Goal: Task Accomplishment & Management: Manage account settings

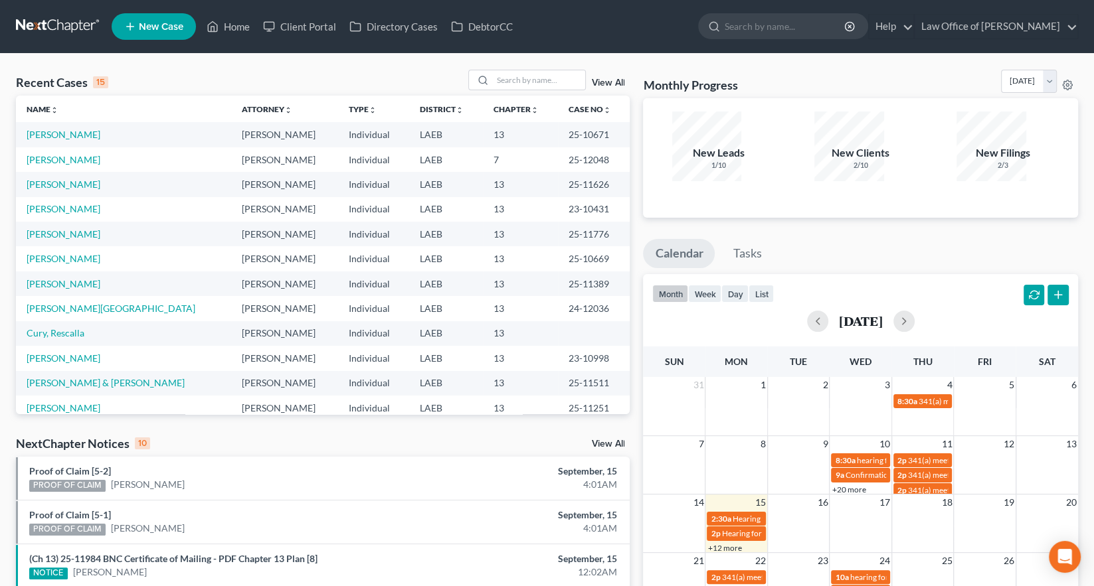
click at [737, 529] on span "Hearing for [PERSON_NAME]" at bounding box center [773, 534] width 104 height 10
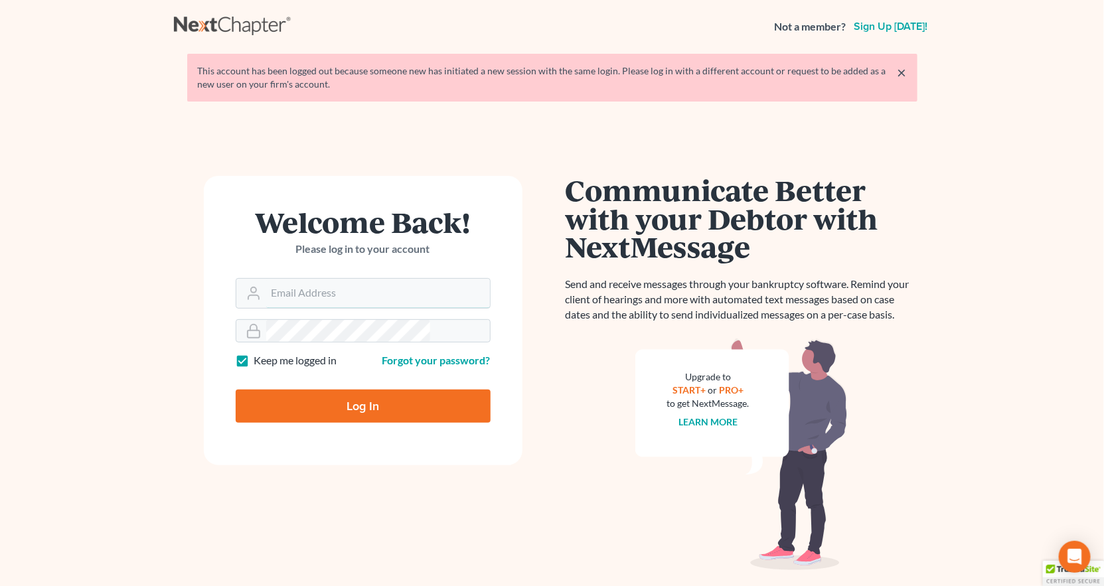
type input "[PERSON_NAME][EMAIL_ADDRESS][DOMAIN_NAME]"
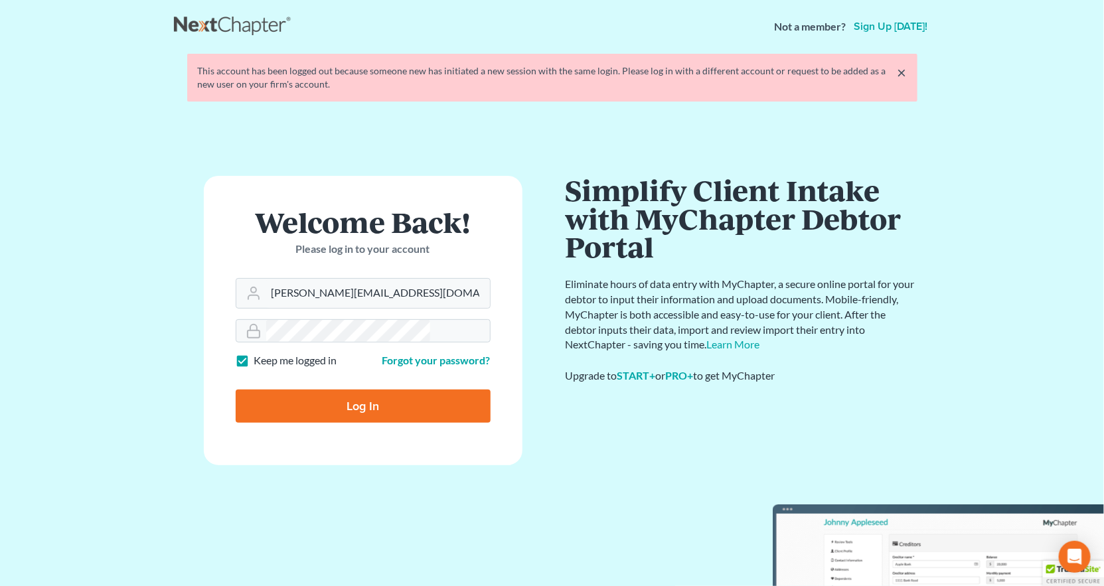
click at [383, 390] on input "Log In" at bounding box center [363, 406] width 255 height 33
type input "Thinking..."
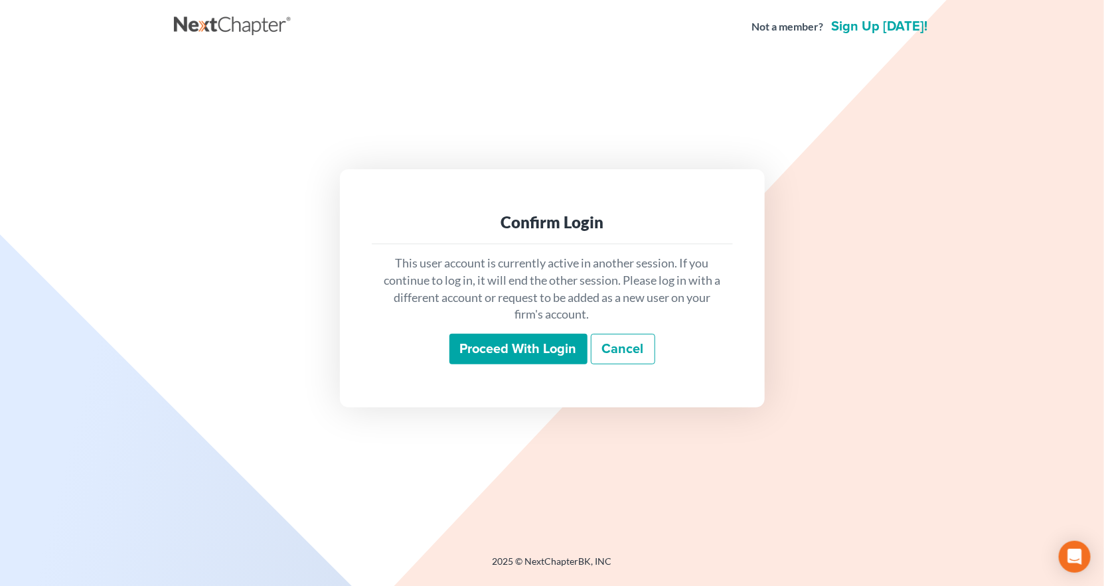
click at [523, 334] on input "Proceed with login" at bounding box center [519, 349] width 138 height 31
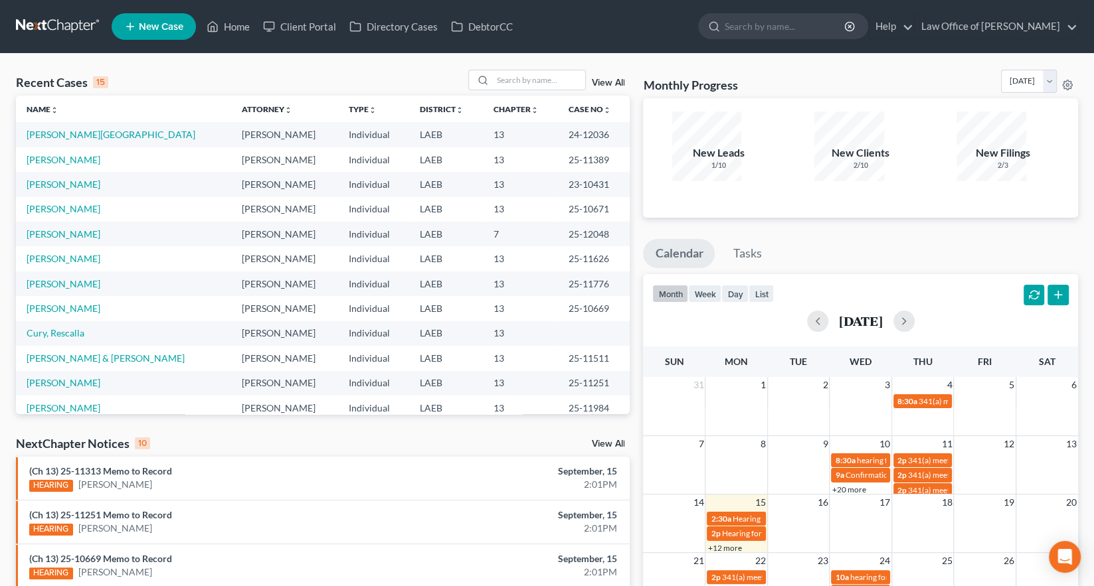
click at [727, 514] on div "2:30a Hearing for Chad Dauzat" at bounding box center [736, 519] width 51 height 10
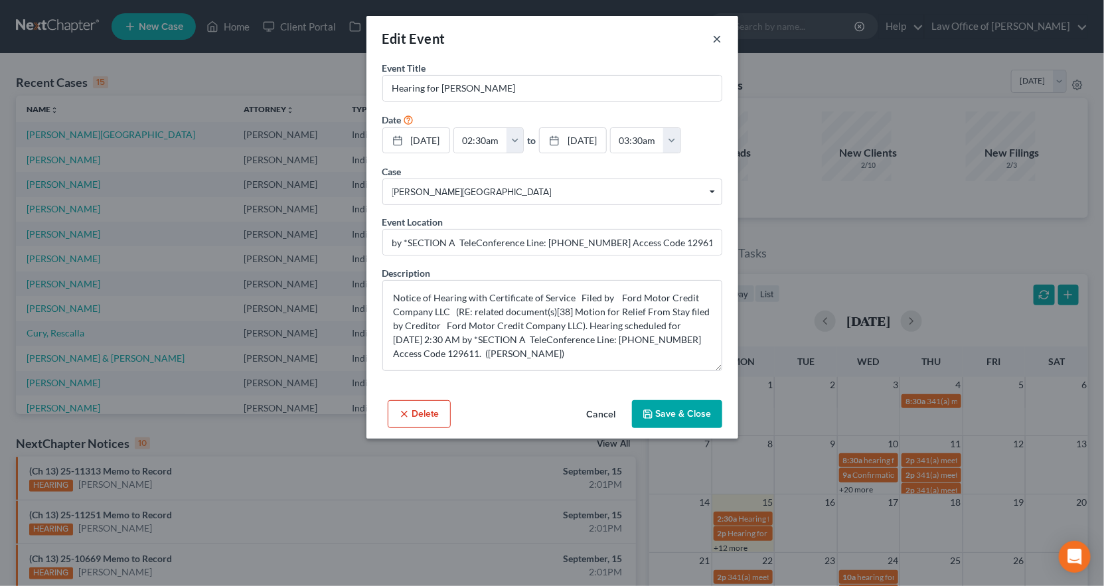
click at [713, 31] on button "×" at bounding box center [717, 39] width 9 height 16
